Goal: Task Accomplishment & Management: Use online tool/utility

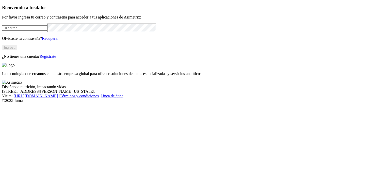
type input "[EMAIL_ADDRESS][DOMAIN_NAME]"
click at [17, 50] on button "Ingresa" at bounding box center [9, 47] width 15 height 5
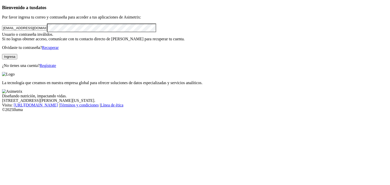
click at [17, 59] on button "Ingresa" at bounding box center [9, 56] width 15 height 5
click at [12, 68] on div "Bienvenido a tus datos Por favor ingresa tu correo y contraseña para acceder a …" at bounding box center [195, 36] width 386 height 63
click input "submit" at bounding box center [0, 0] width 0 height 0
click at [17, 59] on button "Ingresa" at bounding box center [9, 56] width 15 height 5
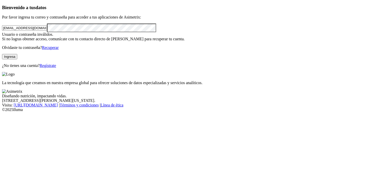
click at [17, 59] on button "Ingresa" at bounding box center [9, 56] width 15 height 5
click at [2, 65] on div "Bienvenido a tus datos Por favor ingresa tu correo y contraseña para acceder a …" at bounding box center [195, 36] width 386 height 63
click input "submit" at bounding box center [0, 0] width 0 height 0
